Goal: Information Seeking & Learning: Learn about a topic

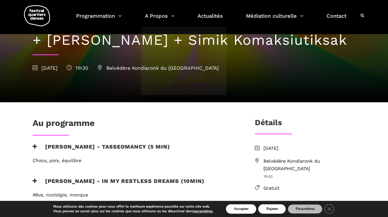
scroll to position [53, 0]
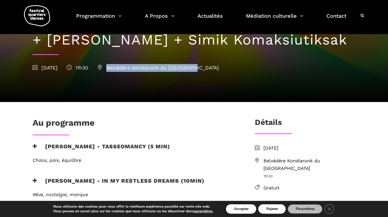
drag, startPoint x: 135, startPoint y: 69, endPoint x: 222, endPoint y: 68, distance: 87.1
click at [219, 68] on span "Belvédère Kondiaronk du [GEOGRAPHIC_DATA]" at bounding box center [158, 68] width 121 height 6
copy span "Belvédère Kondiaronk du Mont Roya"
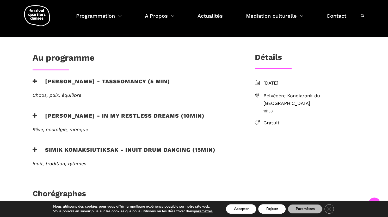
scroll to position [119, 0]
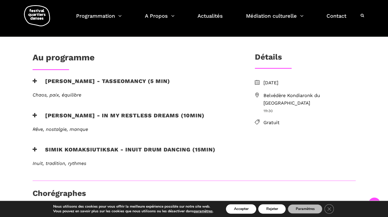
click at [35, 115] on icon at bounding box center [35, 115] width 5 height 5
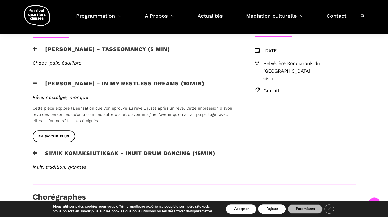
scroll to position [164, 0]
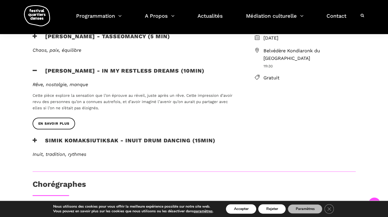
click at [36, 72] on icon at bounding box center [35, 70] width 5 height 5
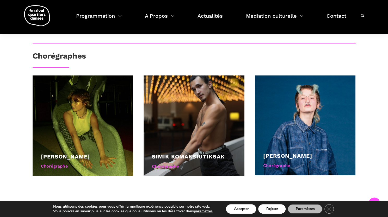
scroll to position [256, 0]
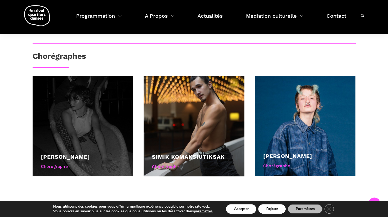
click at [60, 113] on div at bounding box center [83, 126] width 101 height 101
click at [45, 101] on div at bounding box center [83, 126] width 101 height 101
click at [58, 171] on div "[PERSON_NAME] Chorégraphe" at bounding box center [83, 163] width 84 height 20
click at [56, 166] on div "Chorégraphe" at bounding box center [83, 166] width 84 height 7
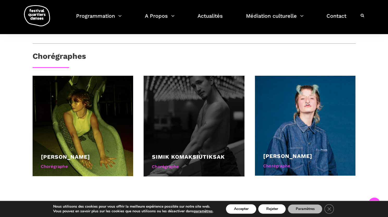
click at [180, 162] on div "Simik Komaksiutiksak Chorégraphe" at bounding box center [194, 163] width 84 height 20
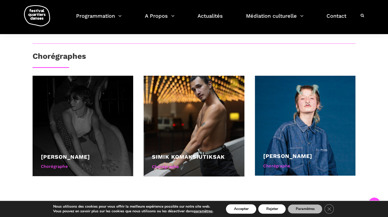
click at [63, 157] on link "[PERSON_NAME]" at bounding box center [65, 157] width 49 height 7
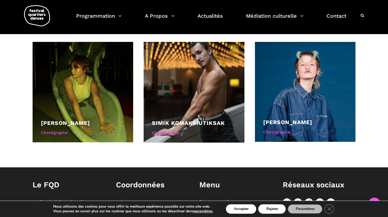
scroll to position [291, 0]
